Goal: Task Accomplishment & Management: Use online tool/utility

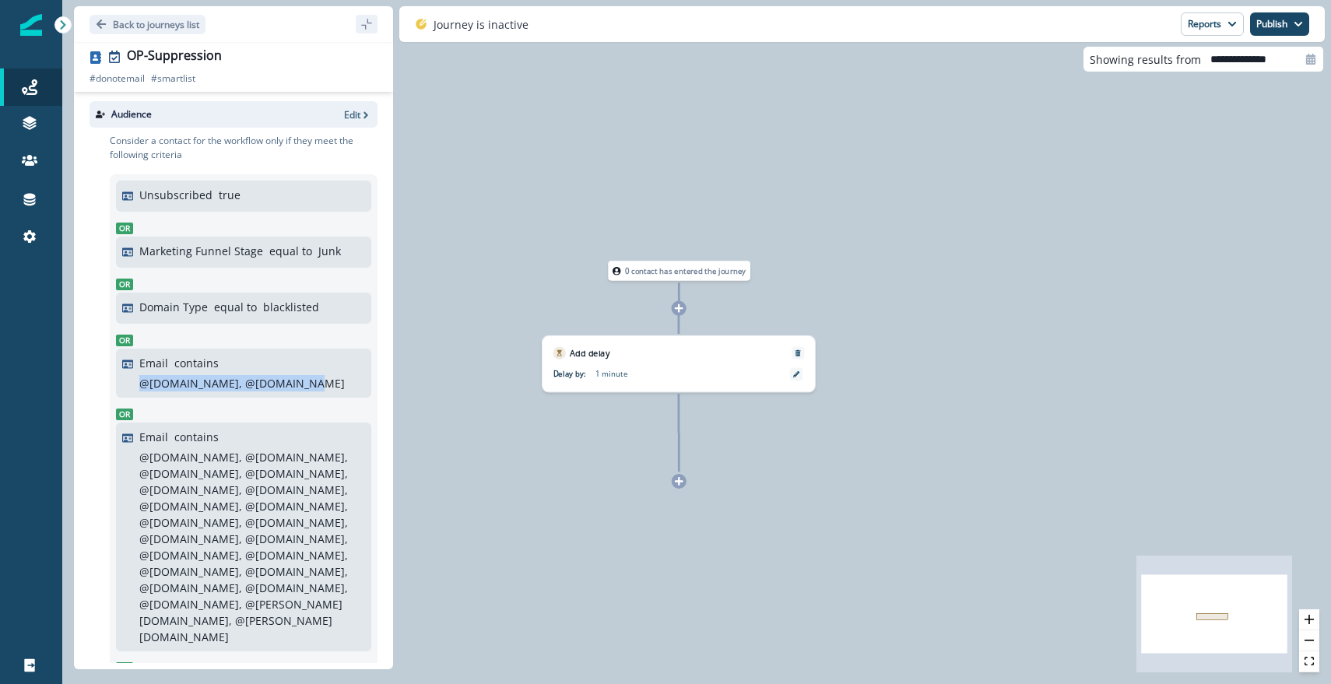
scroll to position [562, 0]
